Goal: Information Seeking & Learning: Learn about a topic

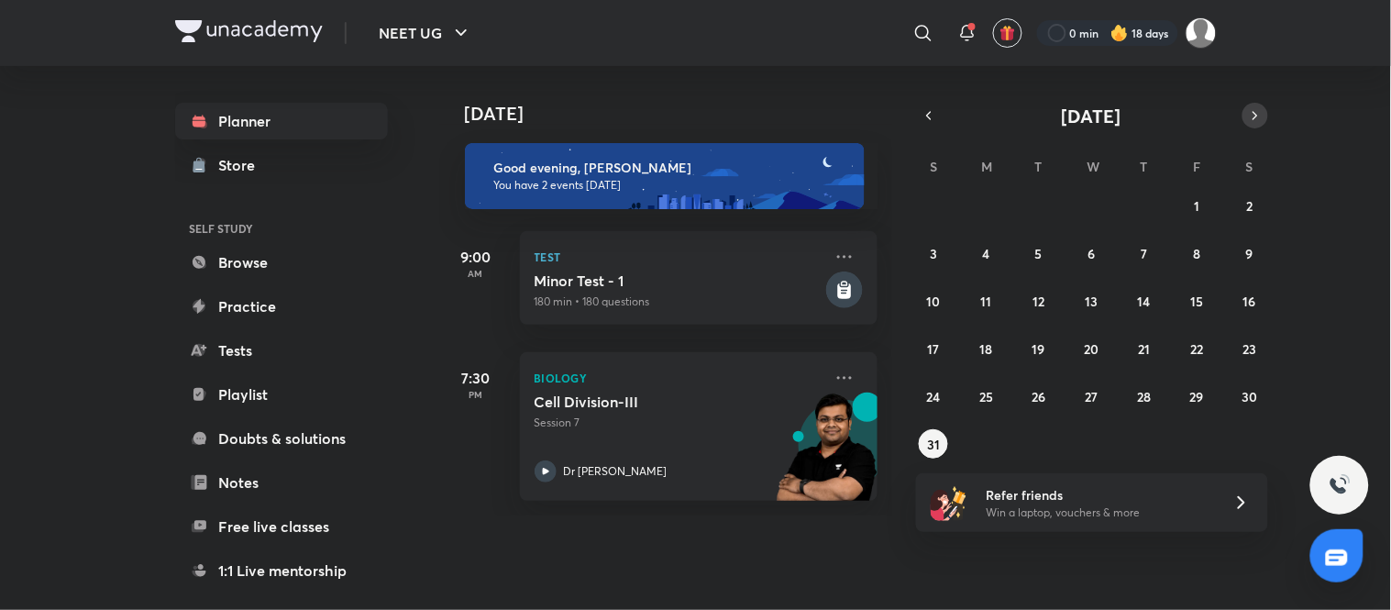
click at [1254, 112] on icon "button" at bounding box center [1256, 115] width 4 height 7
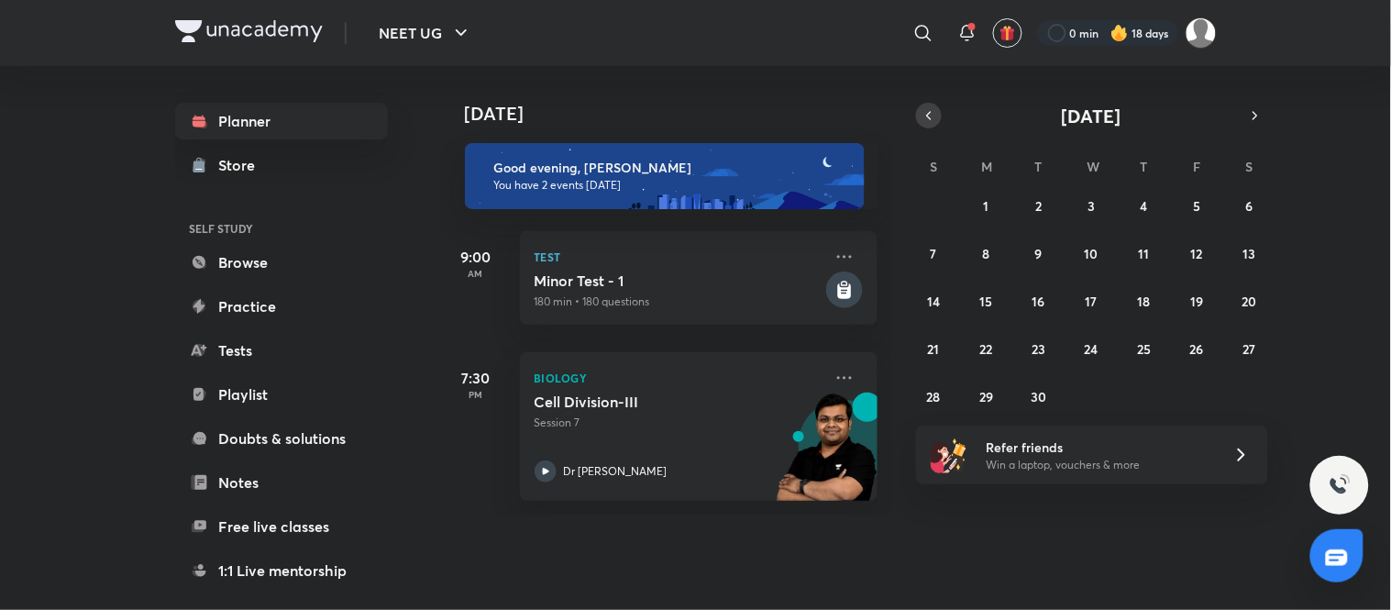
click at [931, 116] on icon "button" at bounding box center [929, 115] width 15 height 17
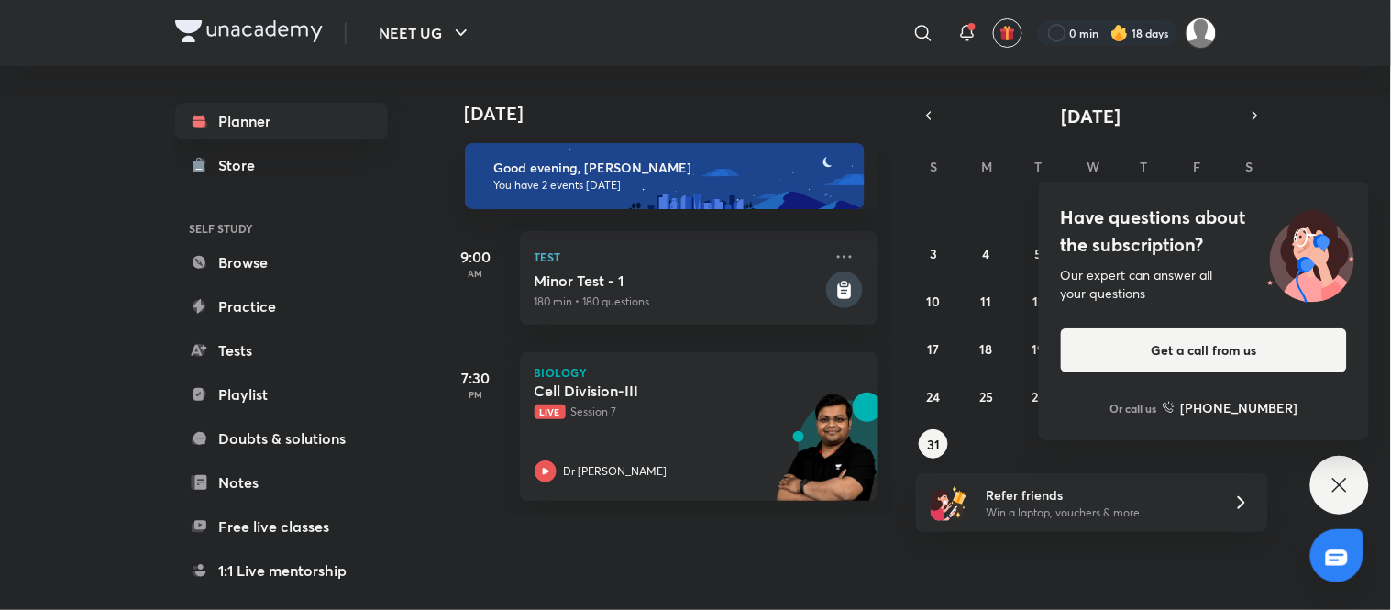
click at [1345, 492] on icon at bounding box center [1340, 485] width 22 height 22
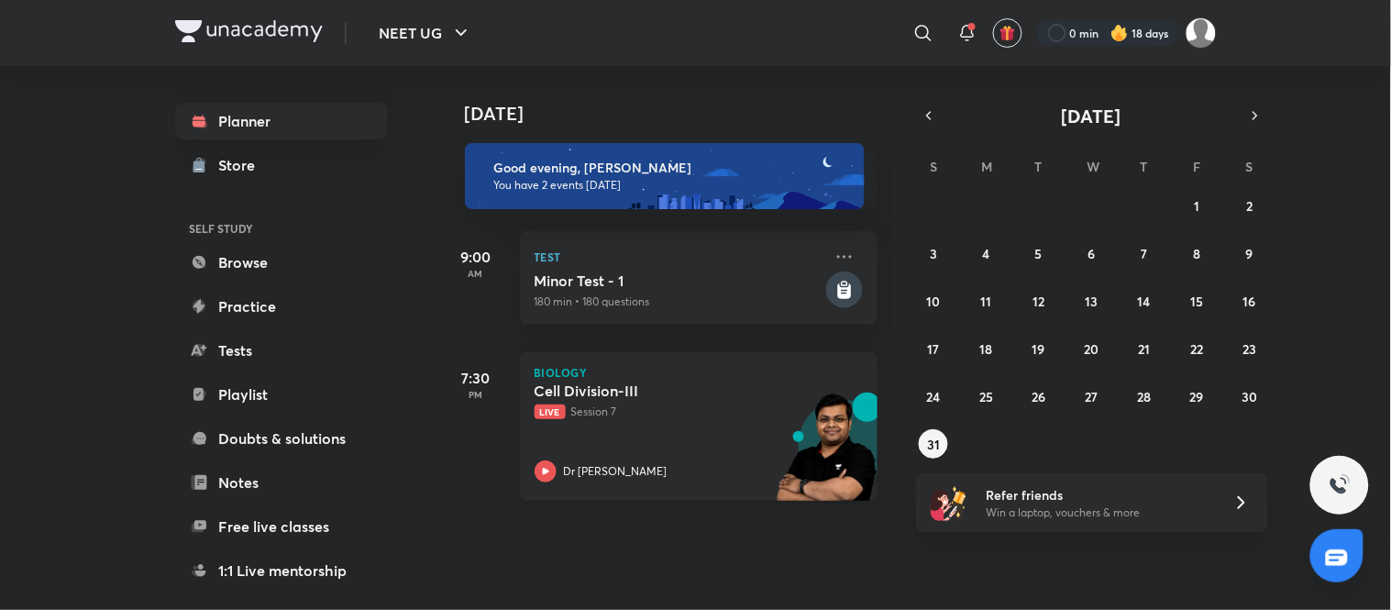
click at [713, 429] on div "Cell Division-III Live Session 7 Dr S K Singh" at bounding box center [679, 432] width 288 height 101
click at [683, 393] on abbr "30" at bounding box center [1250, 396] width 16 height 17
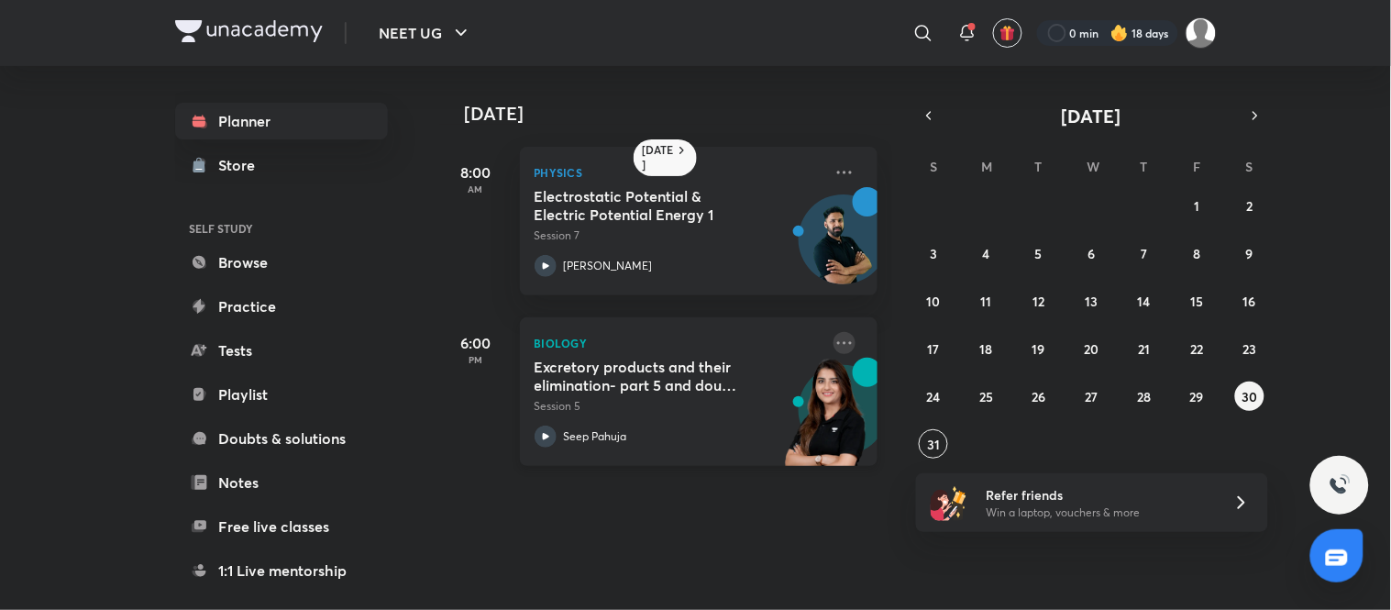
click at [683, 335] on icon at bounding box center [845, 343] width 22 height 22
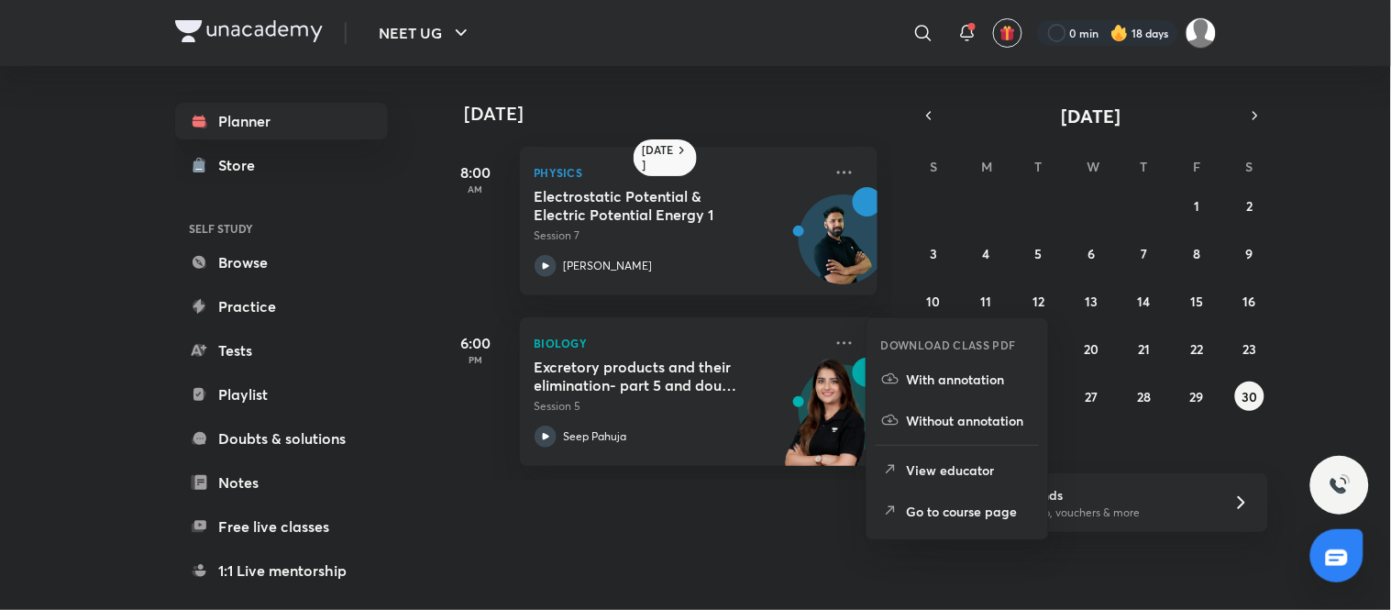
click at [683, 380] on li "With annotation" at bounding box center [958, 379] width 182 height 41
